Goal: Understand process/instructions: Learn how to perform a task or action

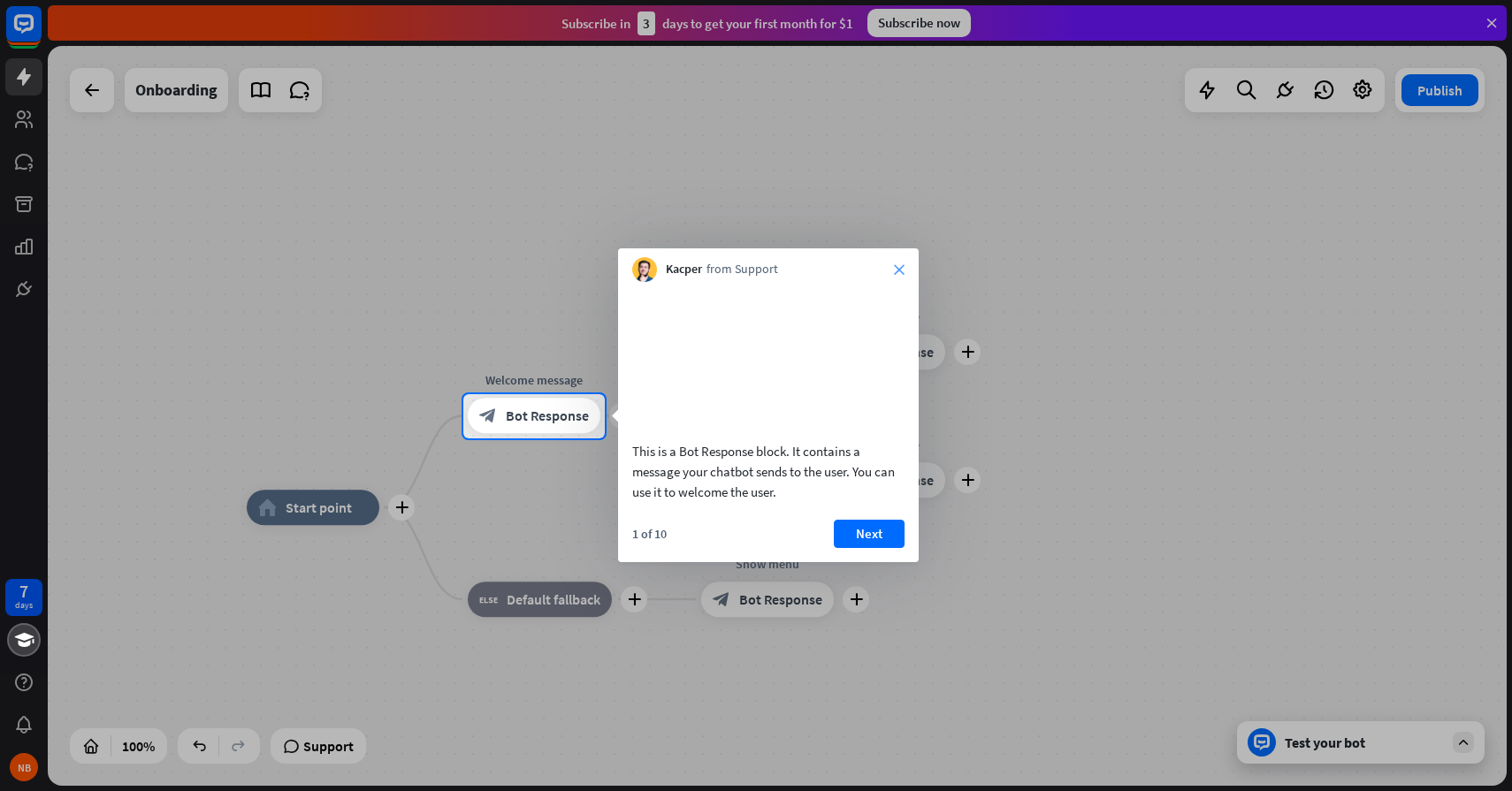
click at [898, 270] on icon "close" at bounding box center [899, 269] width 11 height 11
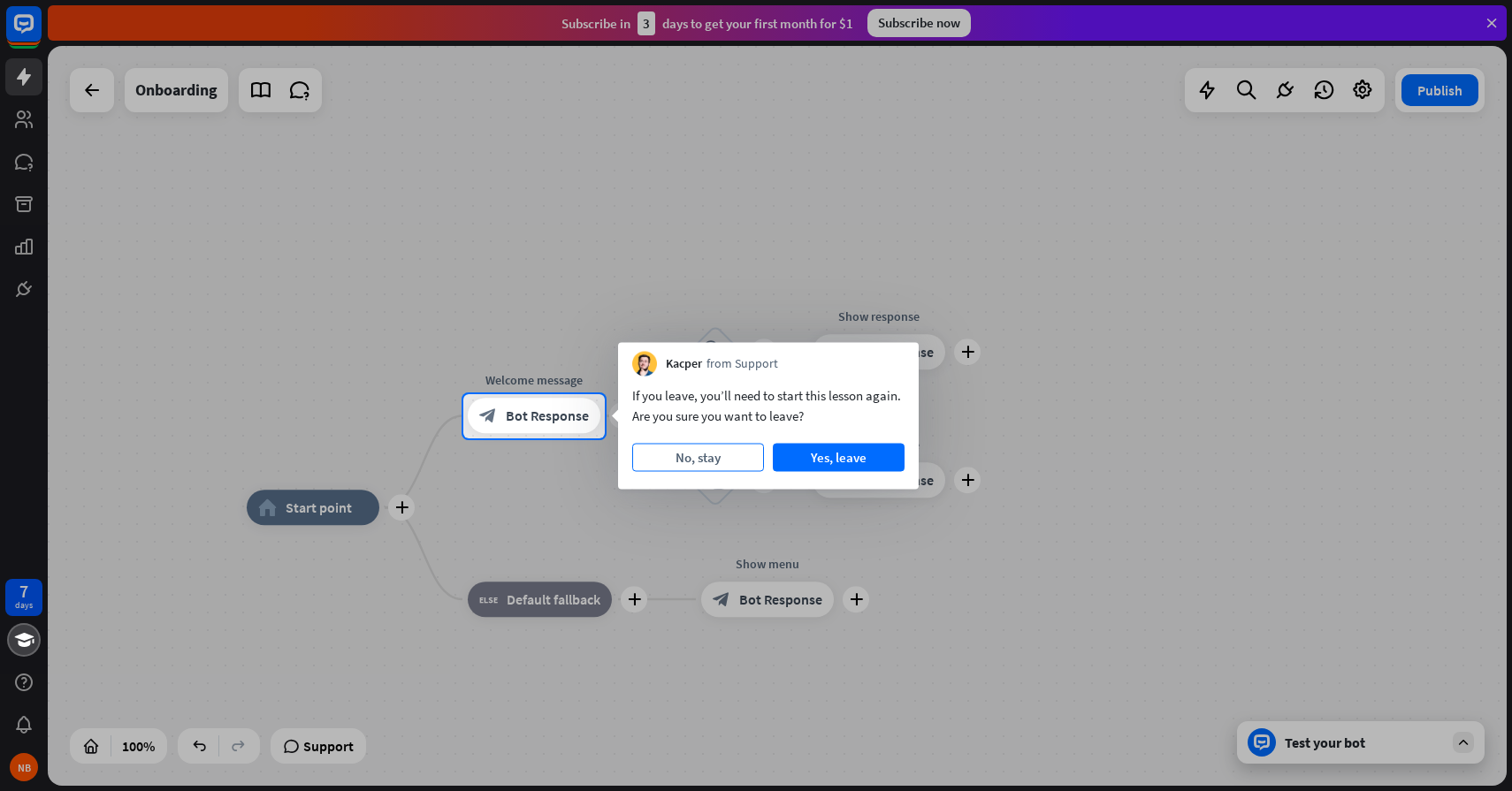
click at [730, 463] on button "No, stay" at bounding box center [698, 459] width 132 height 29
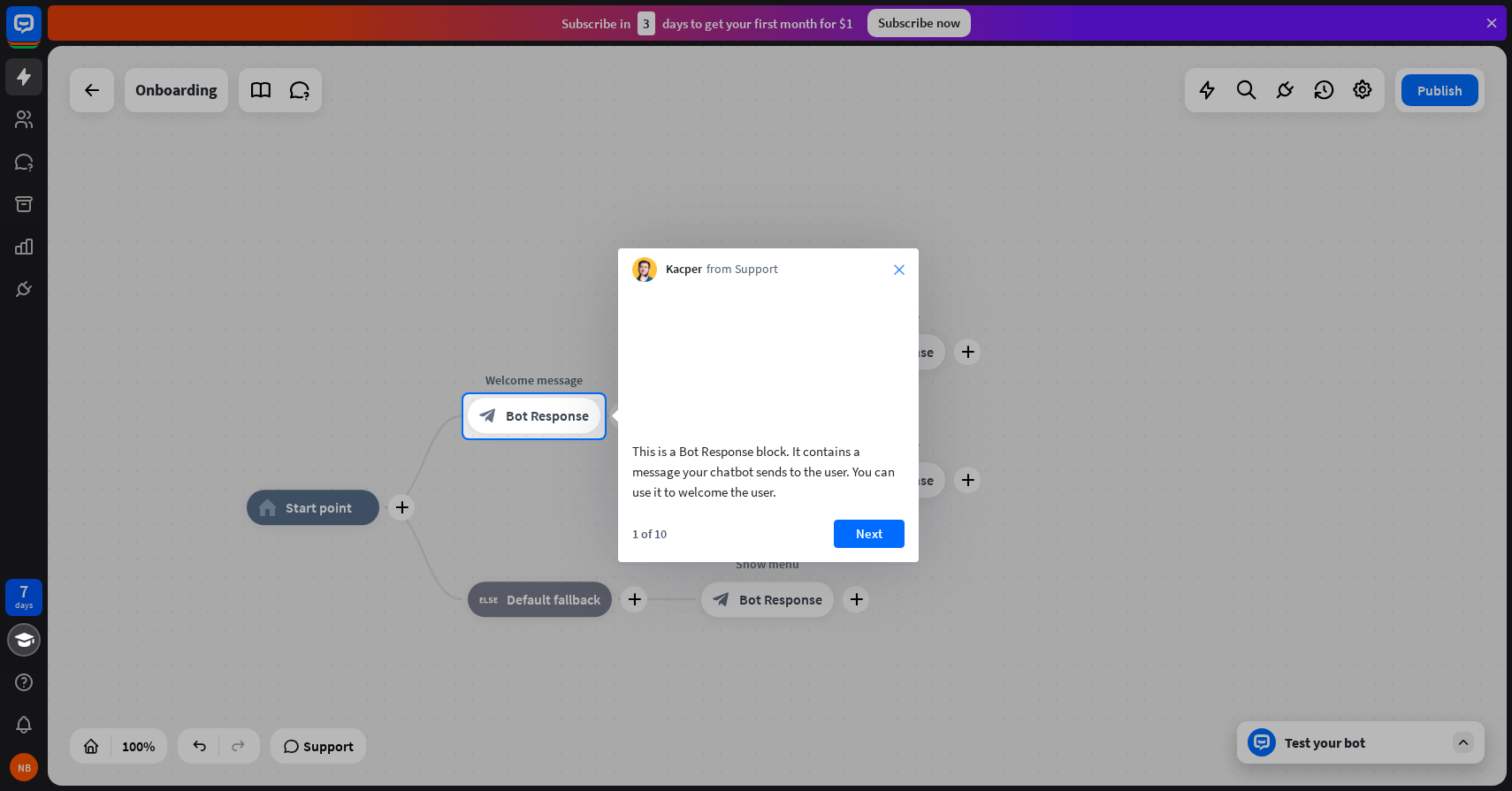
click at [896, 269] on icon "close" at bounding box center [899, 269] width 11 height 11
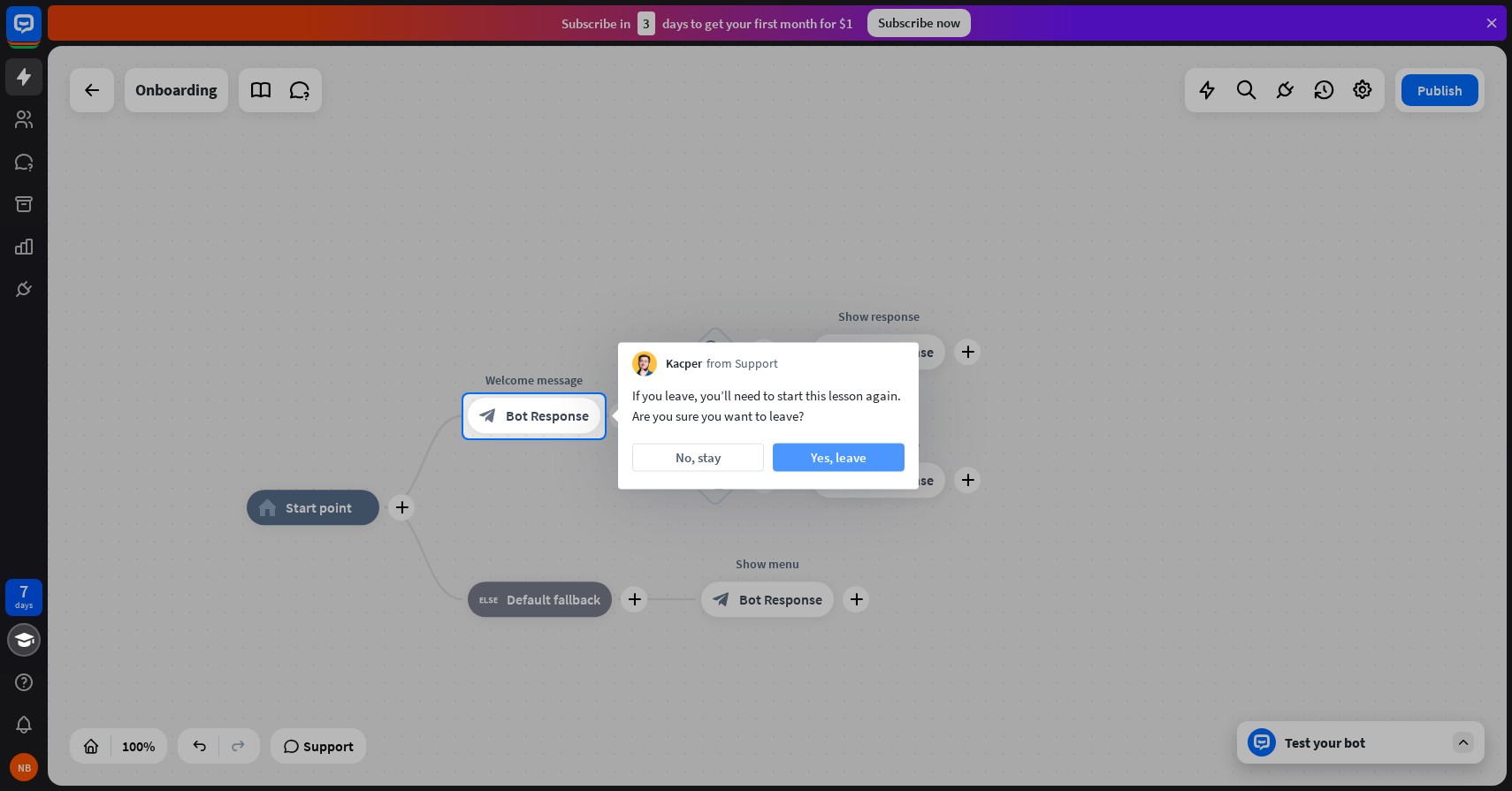
click at [816, 445] on button "Yes, leave" at bounding box center [839, 459] width 132 height 29
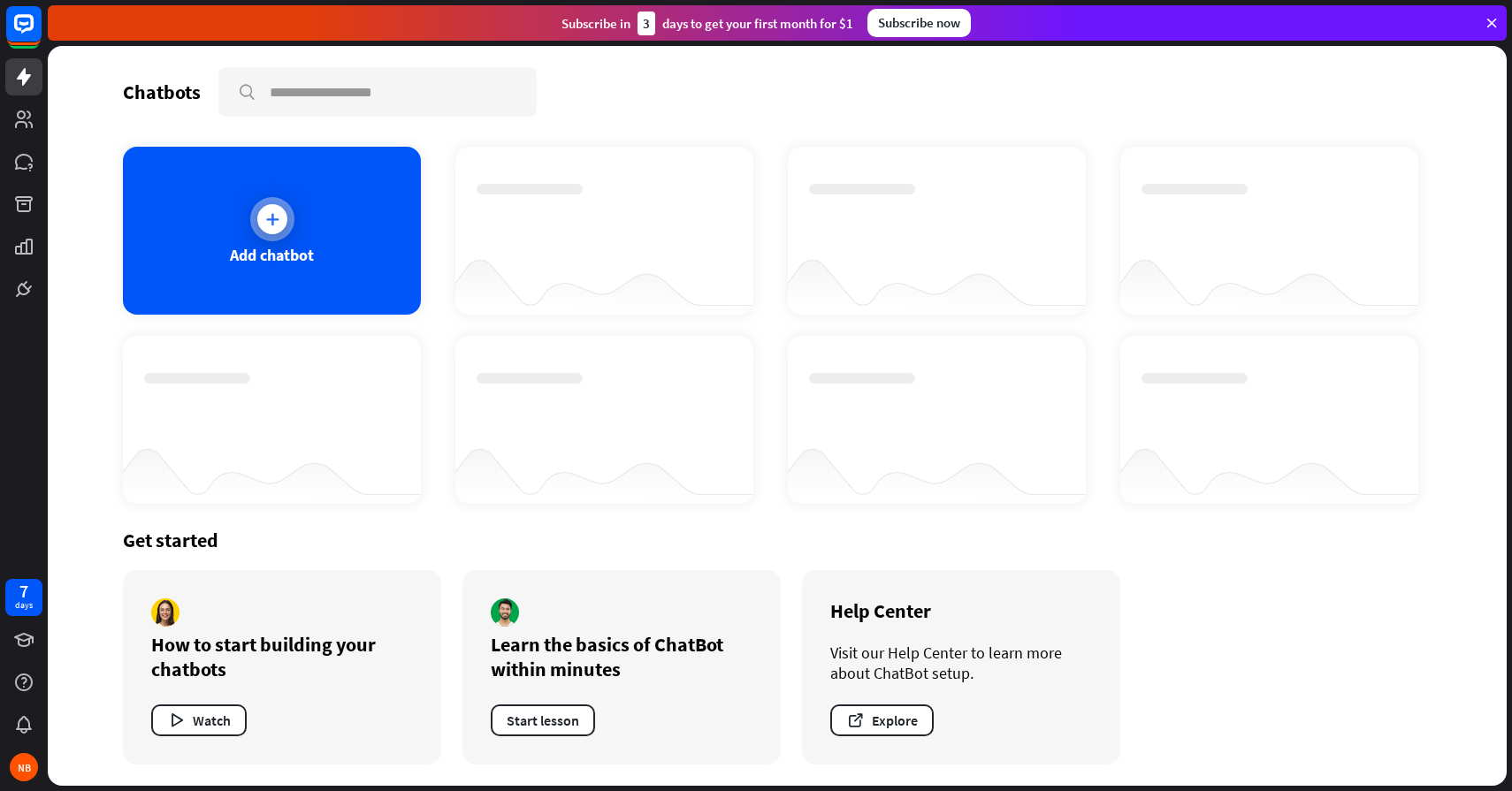
click at [338, 238] on div "Add chatbot" at bounding box center [272, 231] width 298 height 168
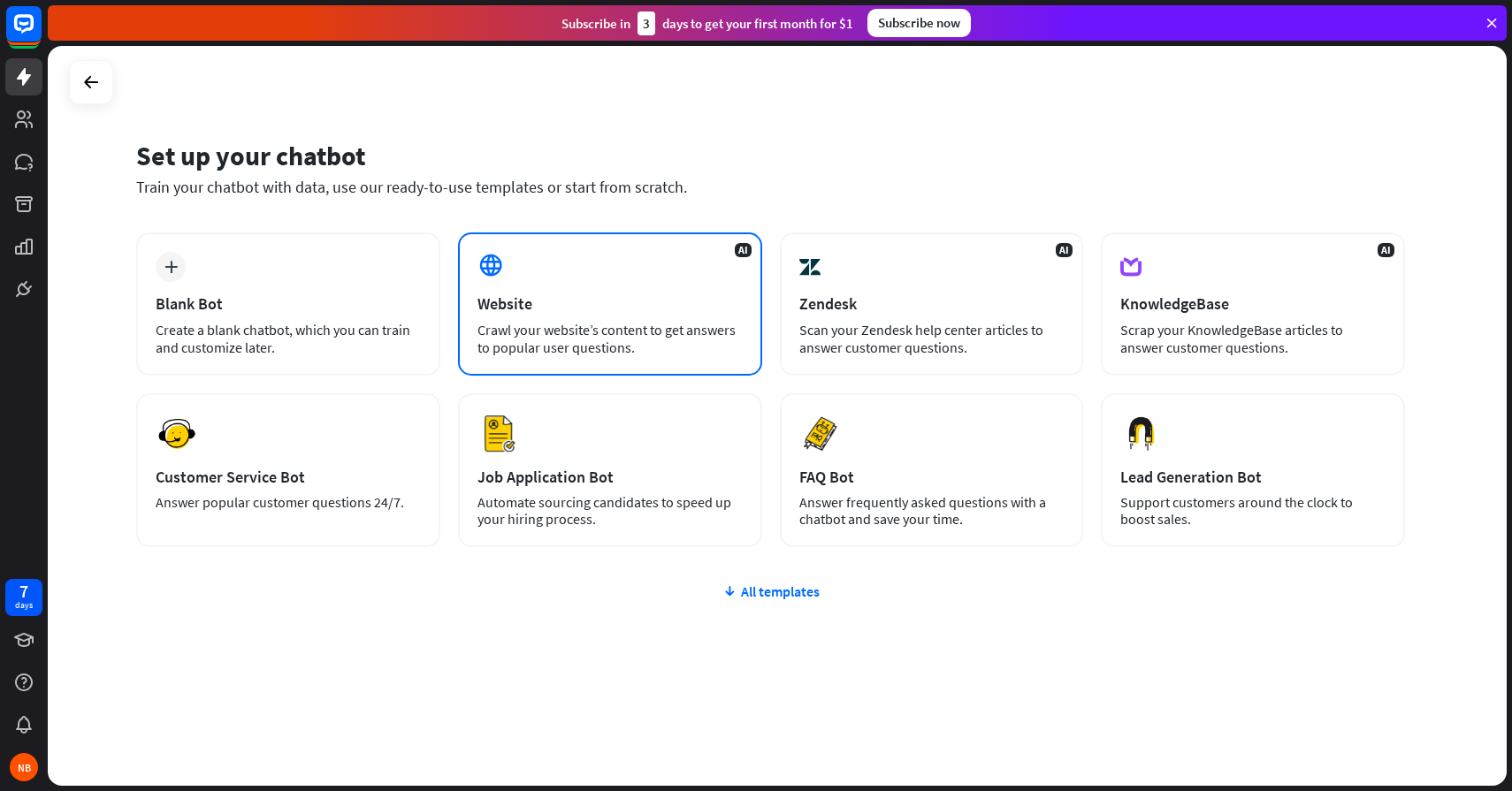
click at [638, 340] on div "Crawl your website’s content to get answers to popular user questions." at bounding box center [610, 338] width 266 height 35
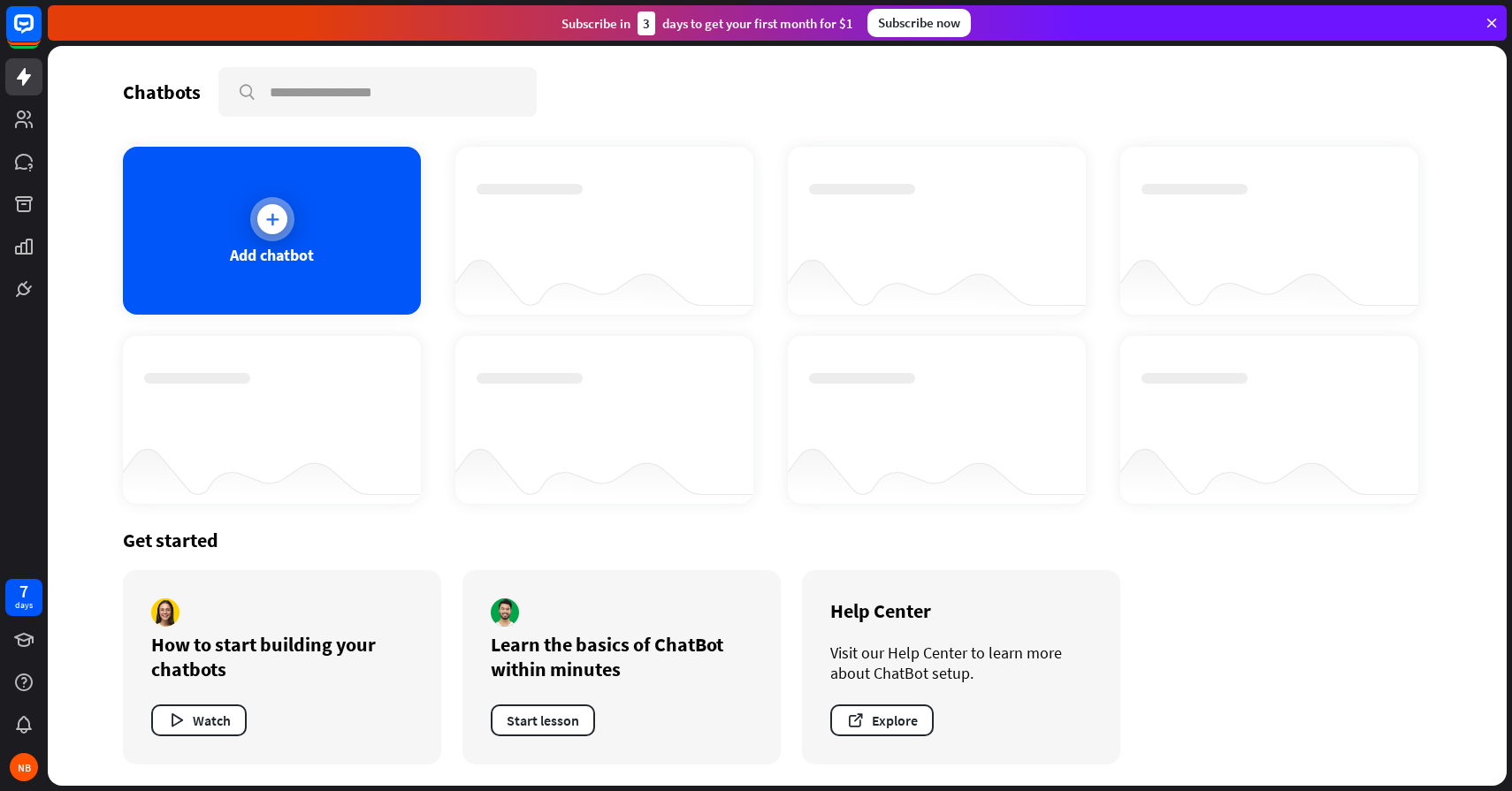
click at [265, 226] on icon at bounding box center [272, 219] width 18 height 18
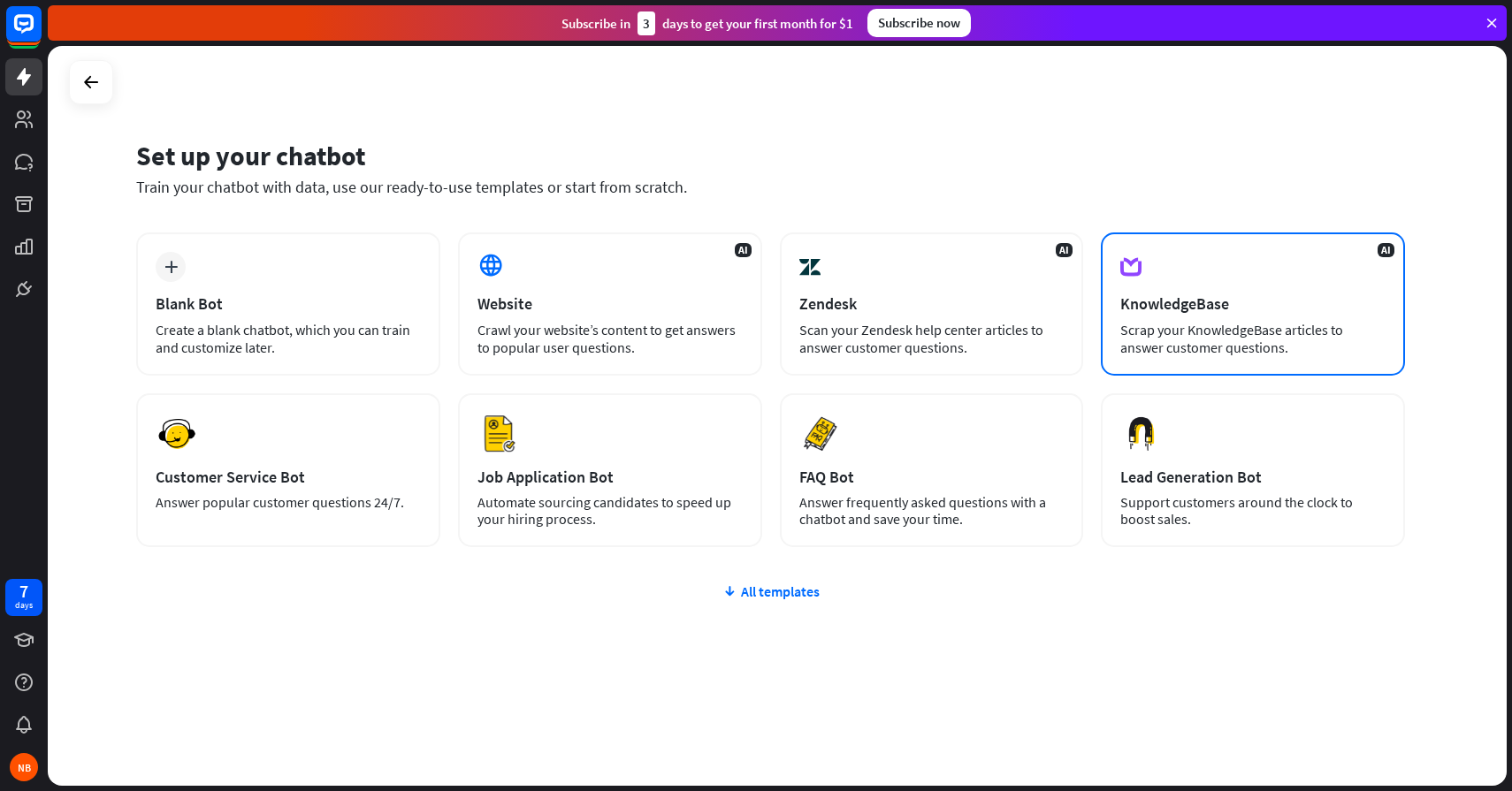
click at [1277, 313] on div "KnowledgeBase" at bounding box center [1253, 303] width 266 height 20
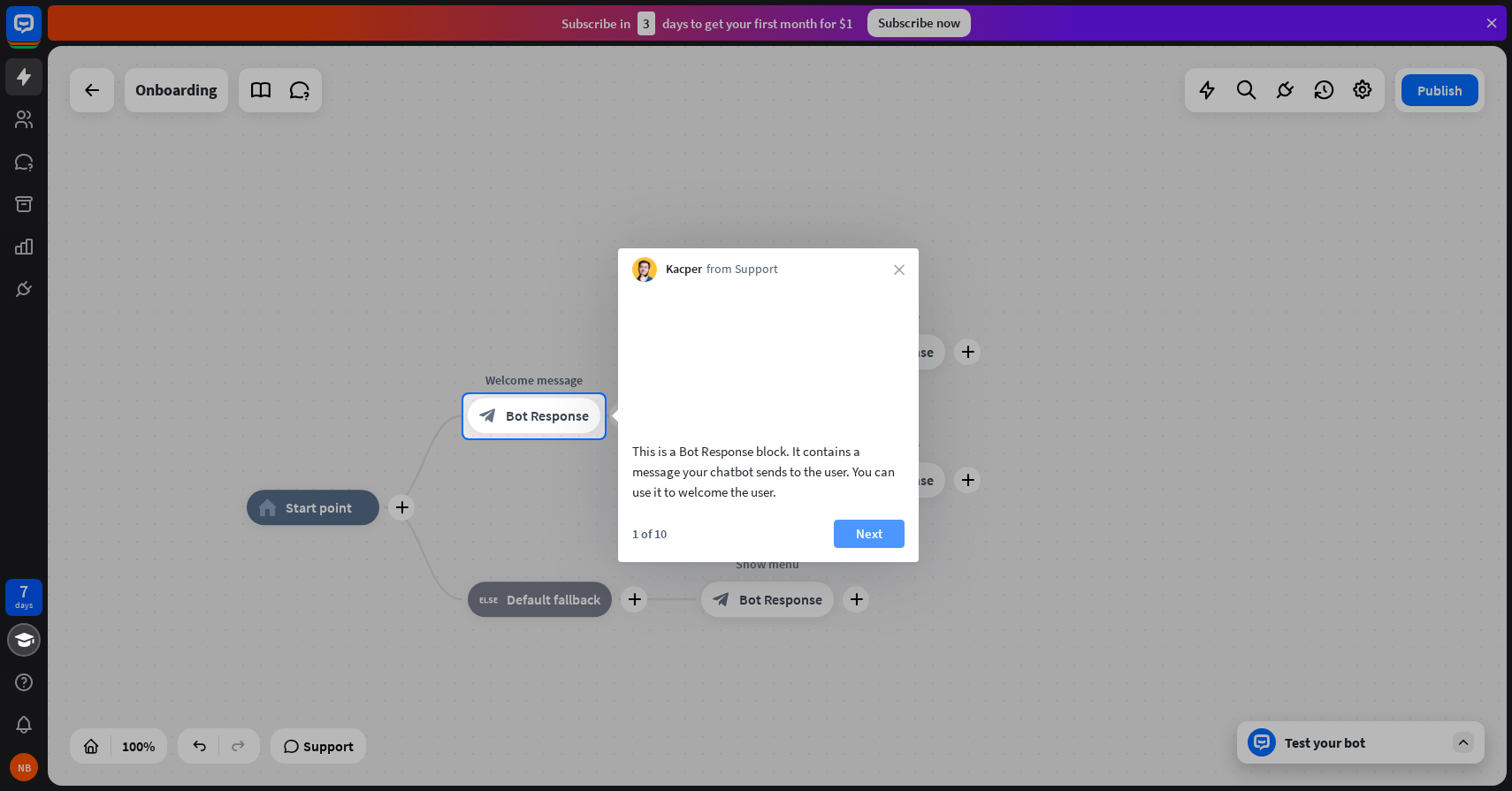
click at [854, 548] on button "Next" at bounding box center [869, 534] width 71 height 29
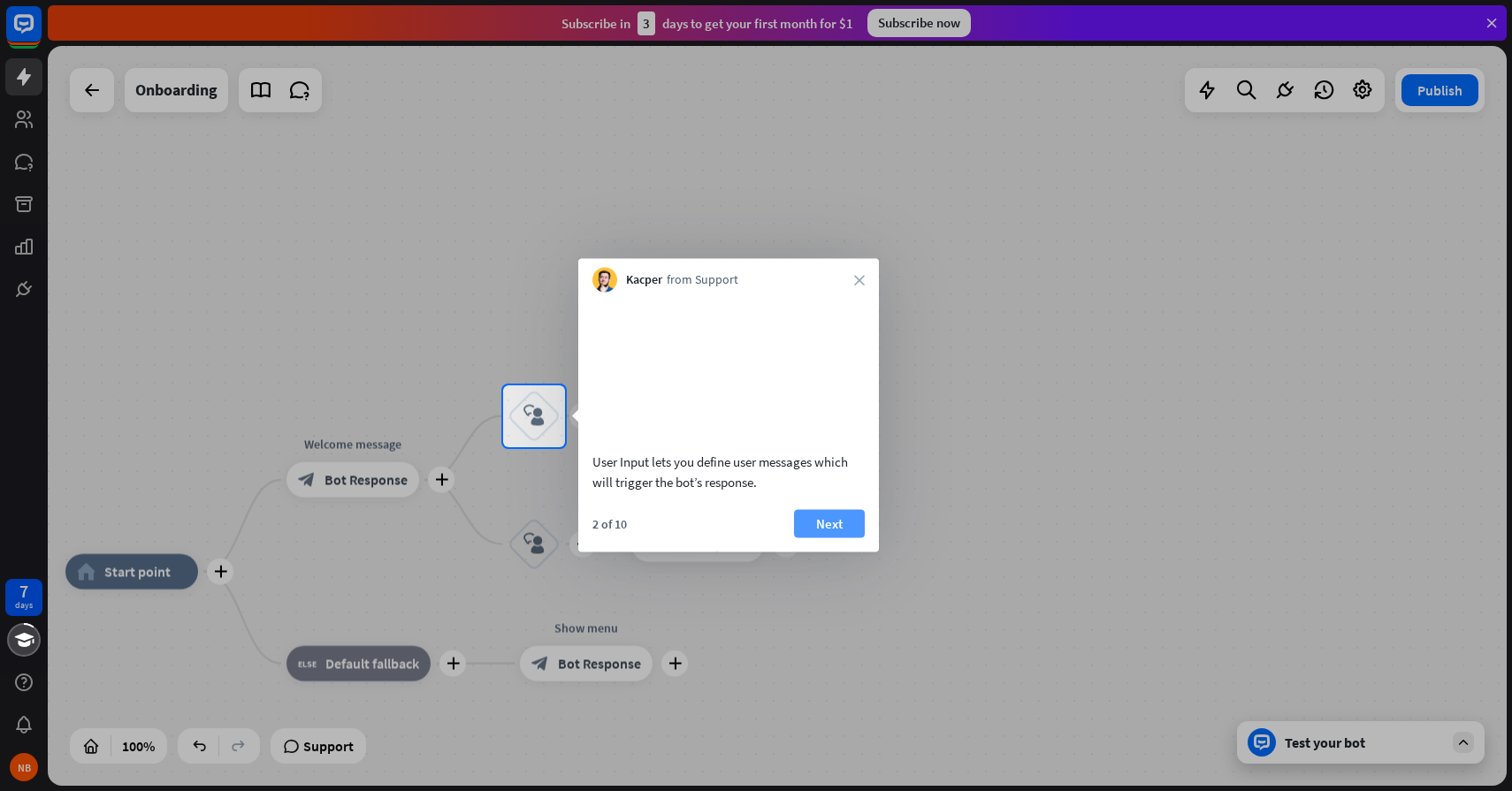
click at [838, 538] on button "Next" at bounding box center [829, 524] width 71 height 29
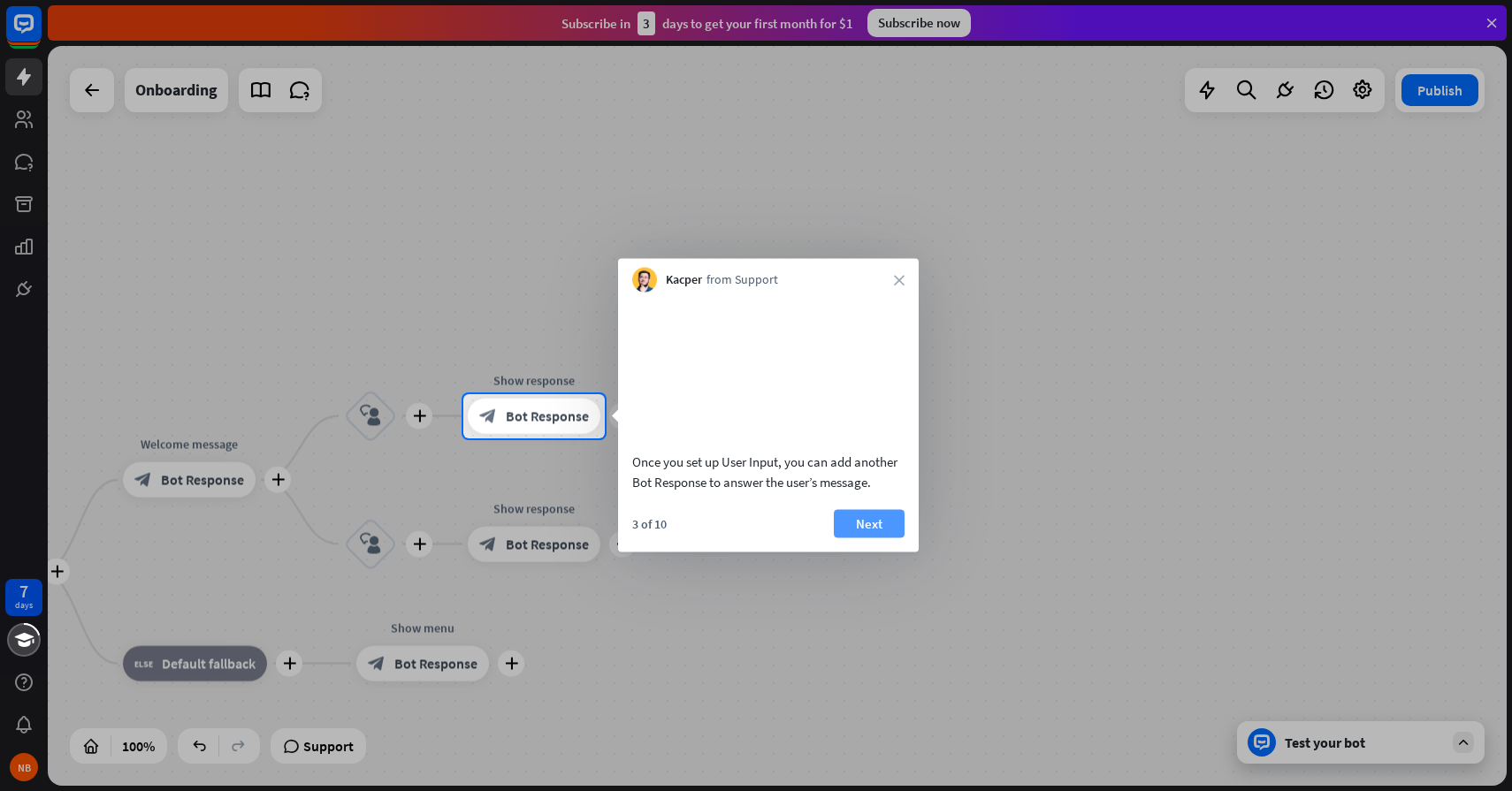
click at [870, 538] on button "Next" at bounding box center [869, 524] width 71 height 29
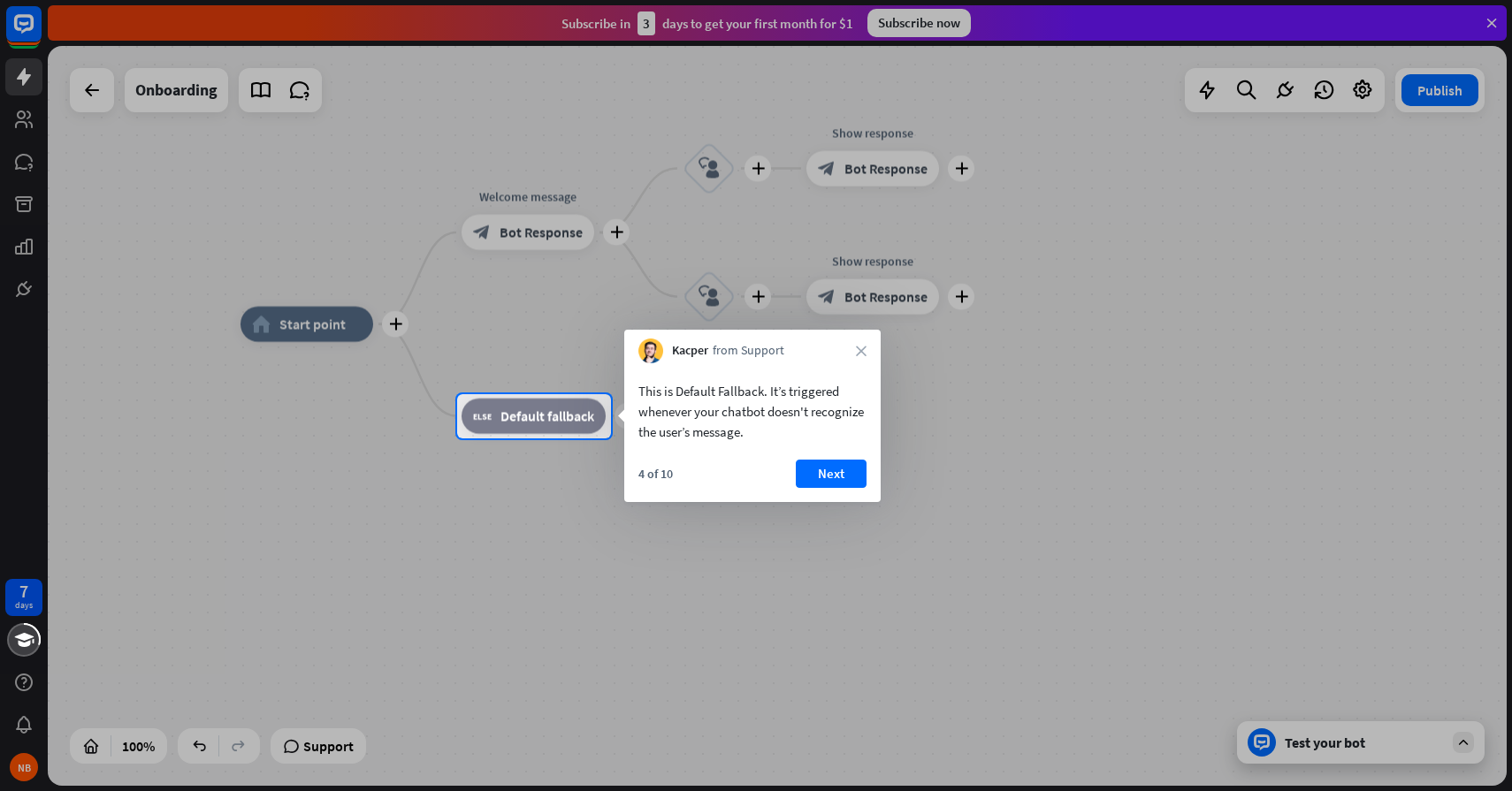
click at [862, 343] on div "Kacper from Support close" at bounding box center [752, 346] width 256 height 33
click at [862, 355] on icon "close" at bounding box center [861, 351] width 11 height 11
